Goal: Find specific page/section: Find specific page/section

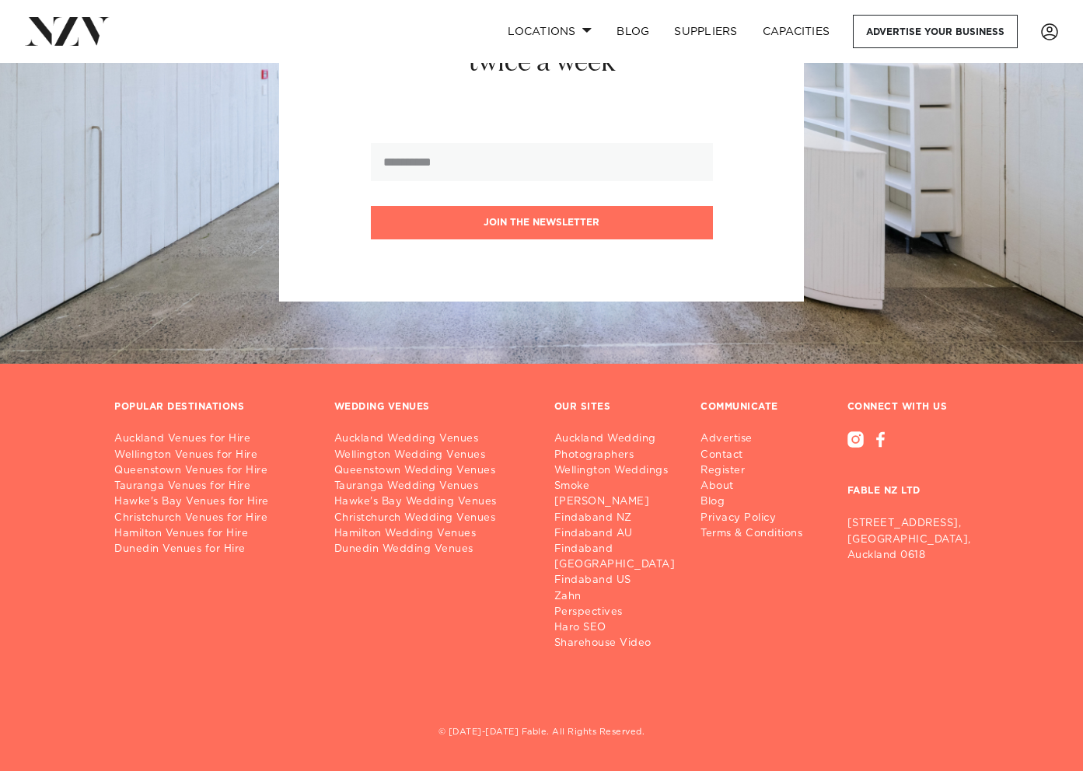
scroll to position [16747, 0]
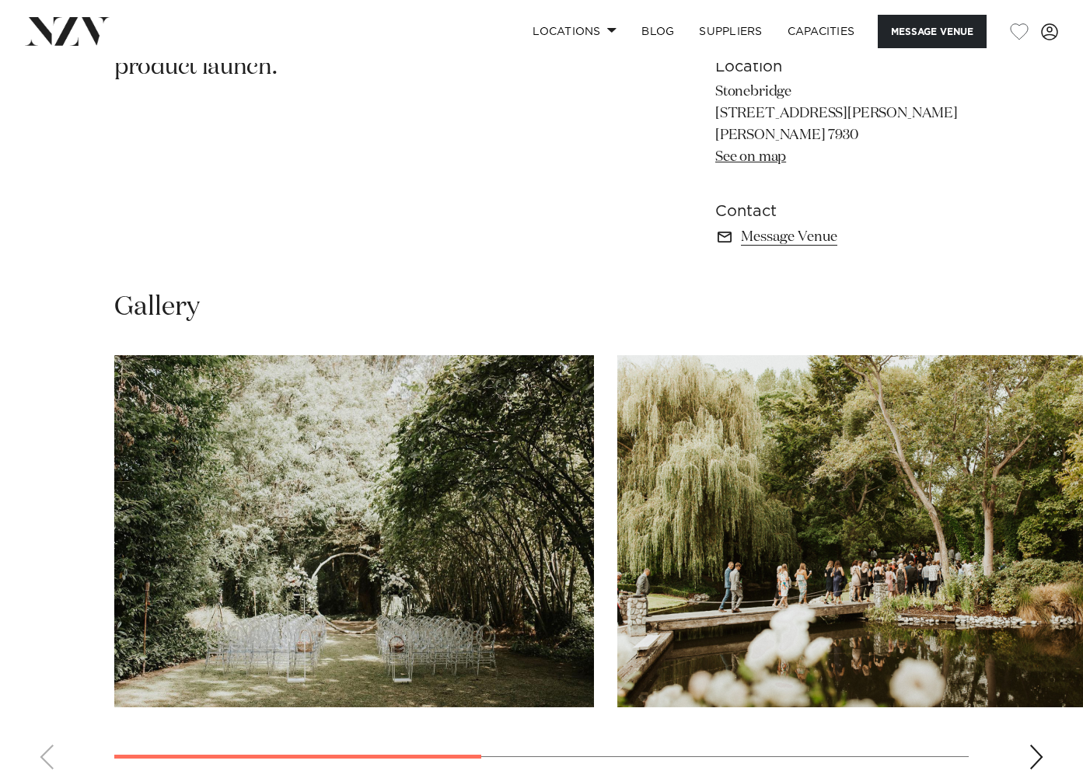
scroll to position [1051, 0]
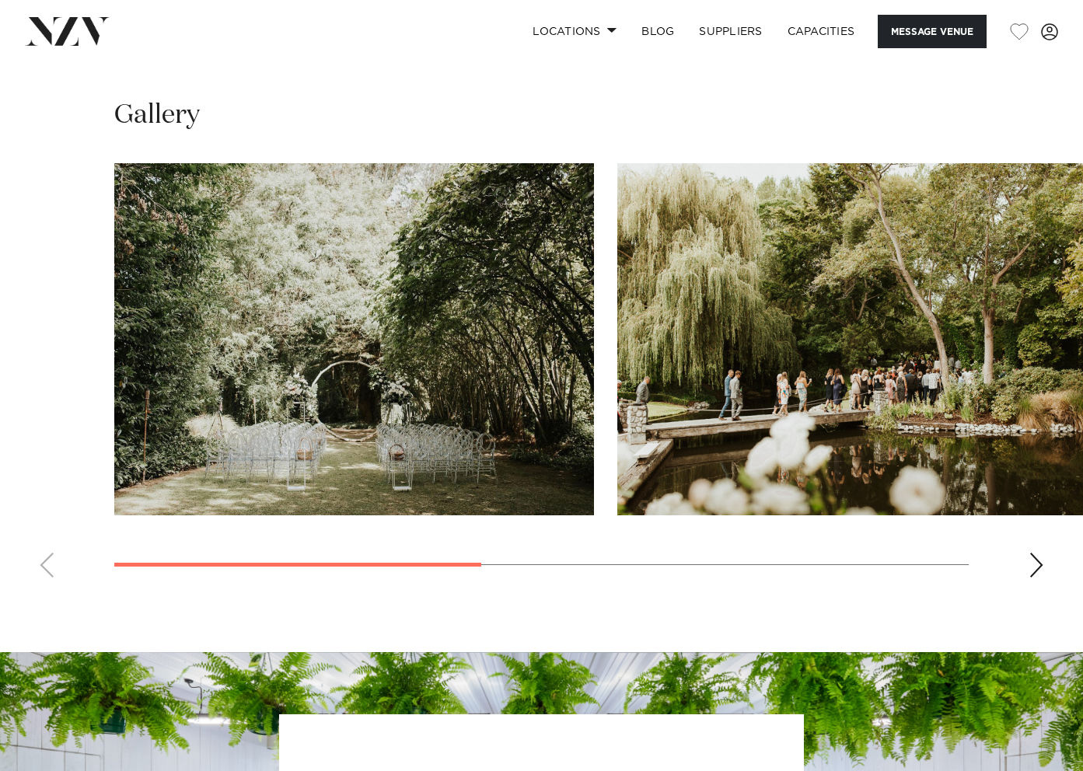
click at [1027, 563] on swiper-container at bounding box center [541, 376] width 1083 height 427
click at [1032, 564] on div "Next slide" at bounding box center [1037, 565] width 16 height 25
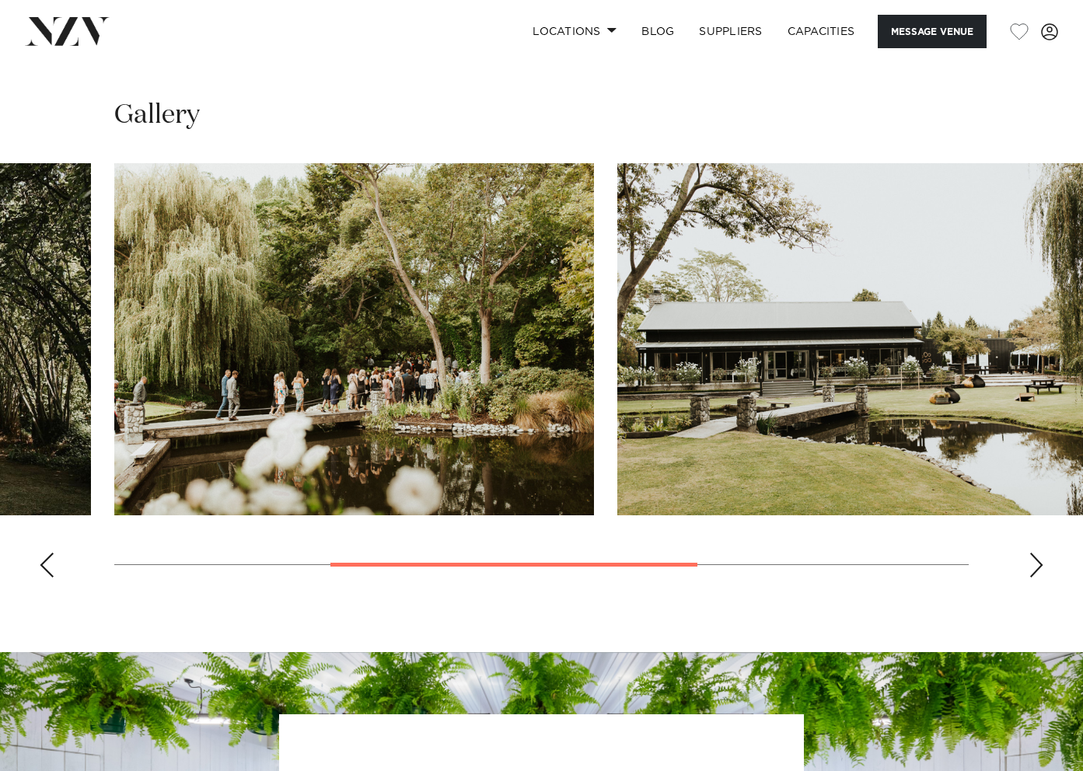
click at [1032, 564] on div "Next slide" at bounding box center [1037, 565] width 16 height 25
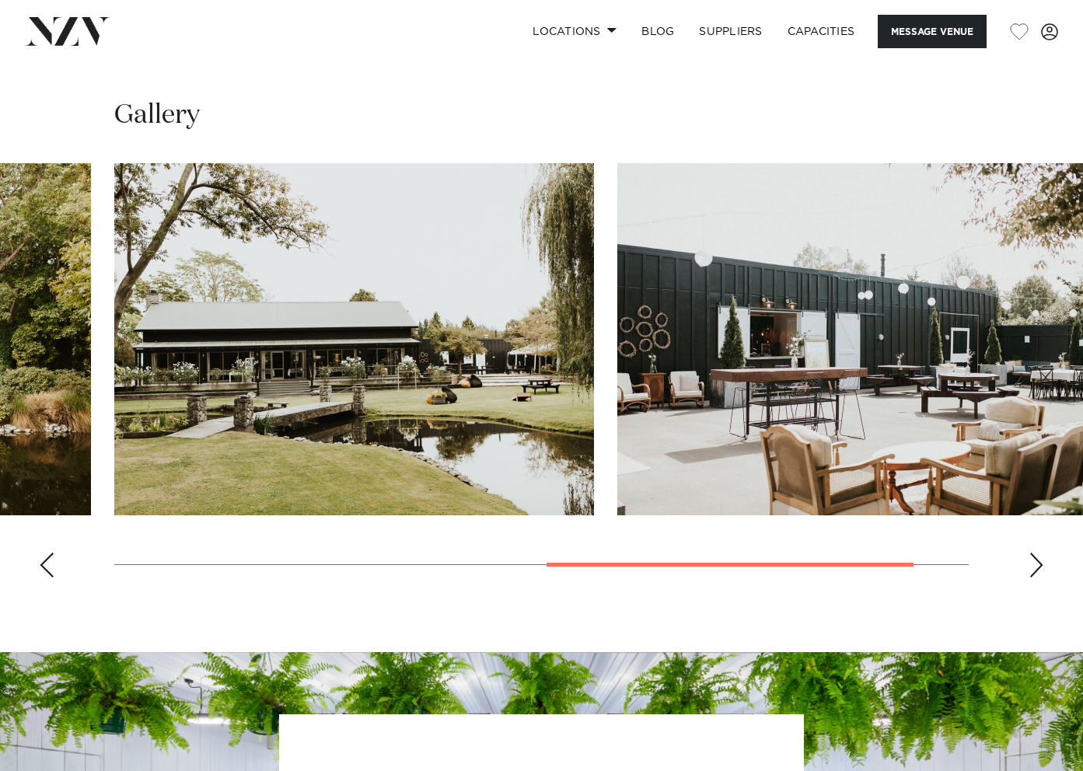
click at [1032, 564] on div "Next slide" at bounding box center [1037, 565] width 16 height 25
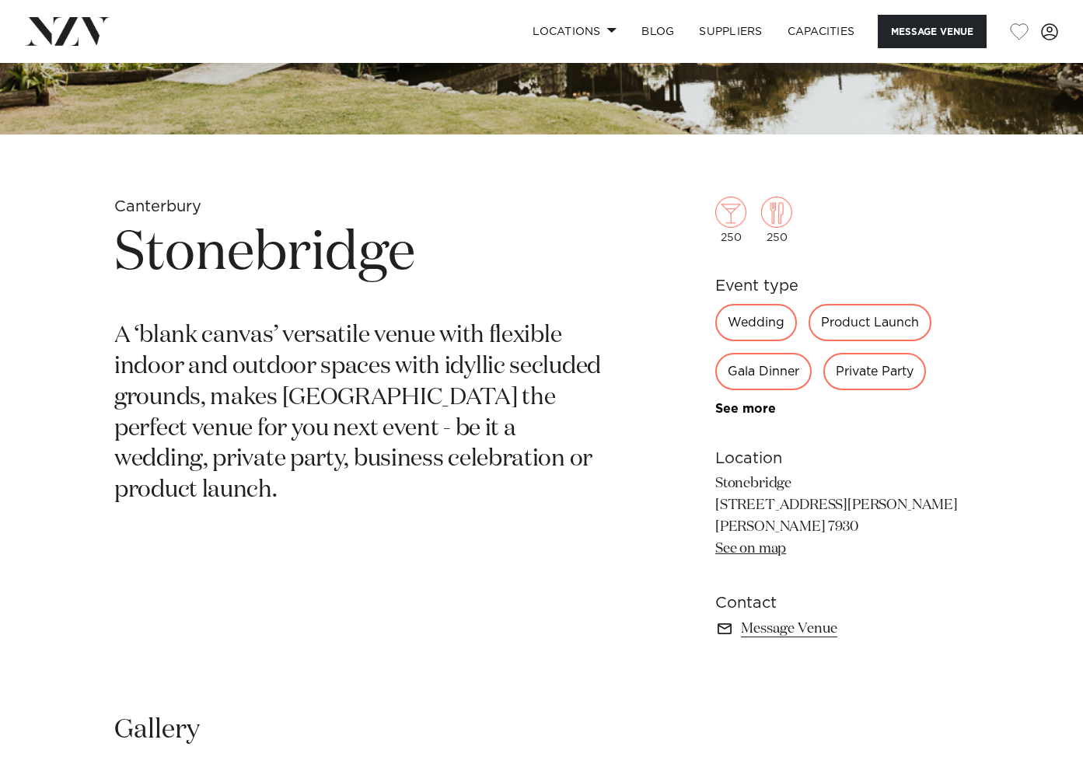
scroll to position [0, 0]
